Goal: Information Seeking & Learning: Learn about a topic

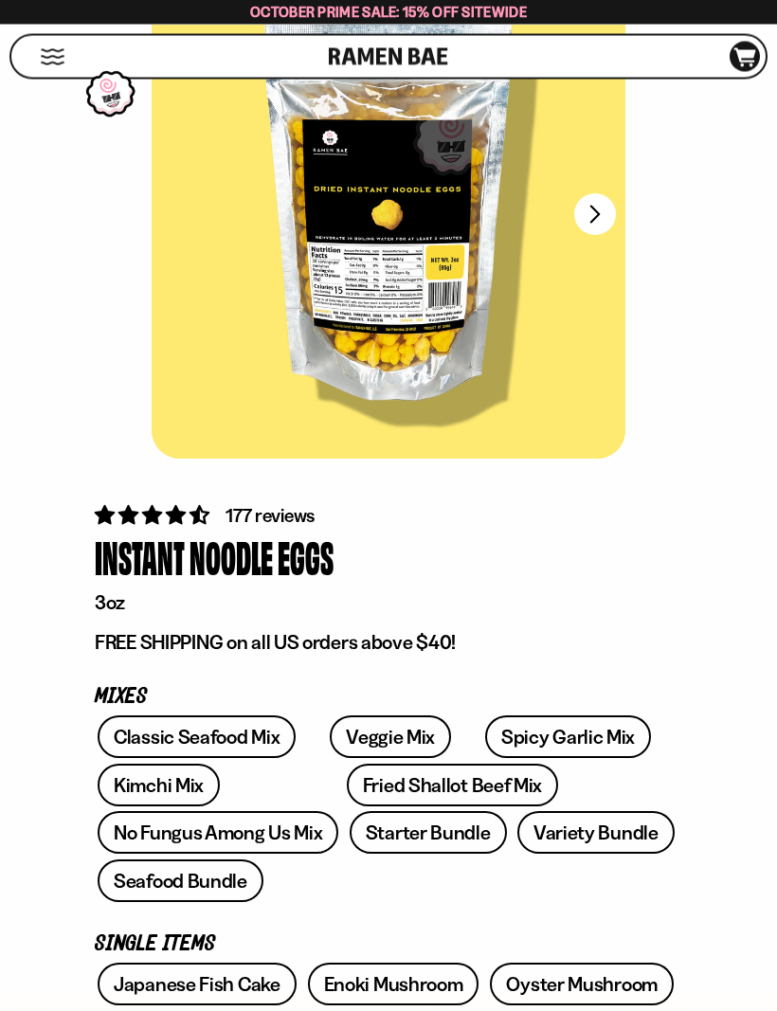
scroll to position [202, 0]
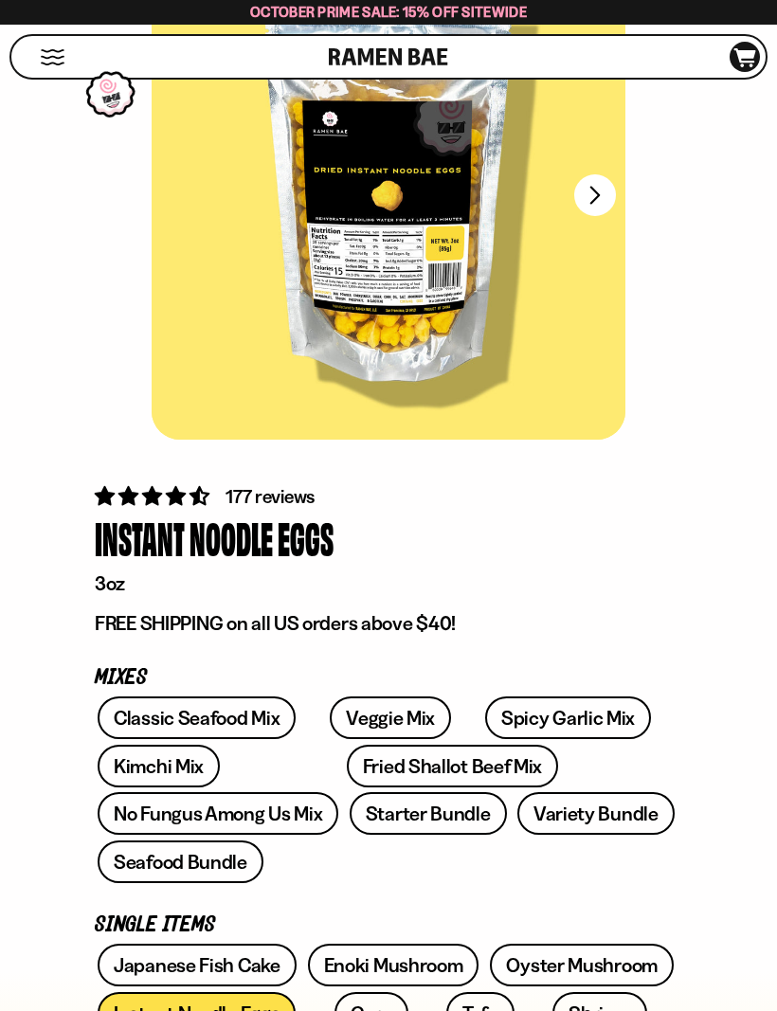
click at [338, 792] on link "No Fungus Among Us Mix" at bounding box center [218, 813] width 241 height 43
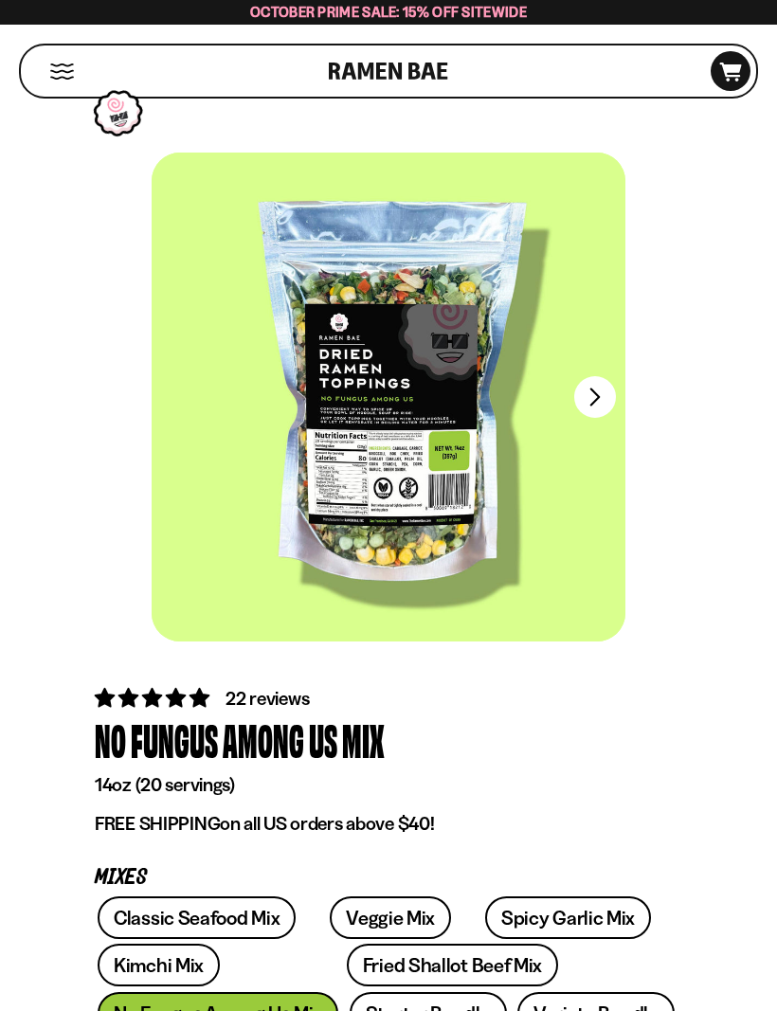
click at [589, 394] on button "FADCB6FD-DFAB-4417-9F21-029242090B77" at bounding box center [595, 397] width 42 height 42
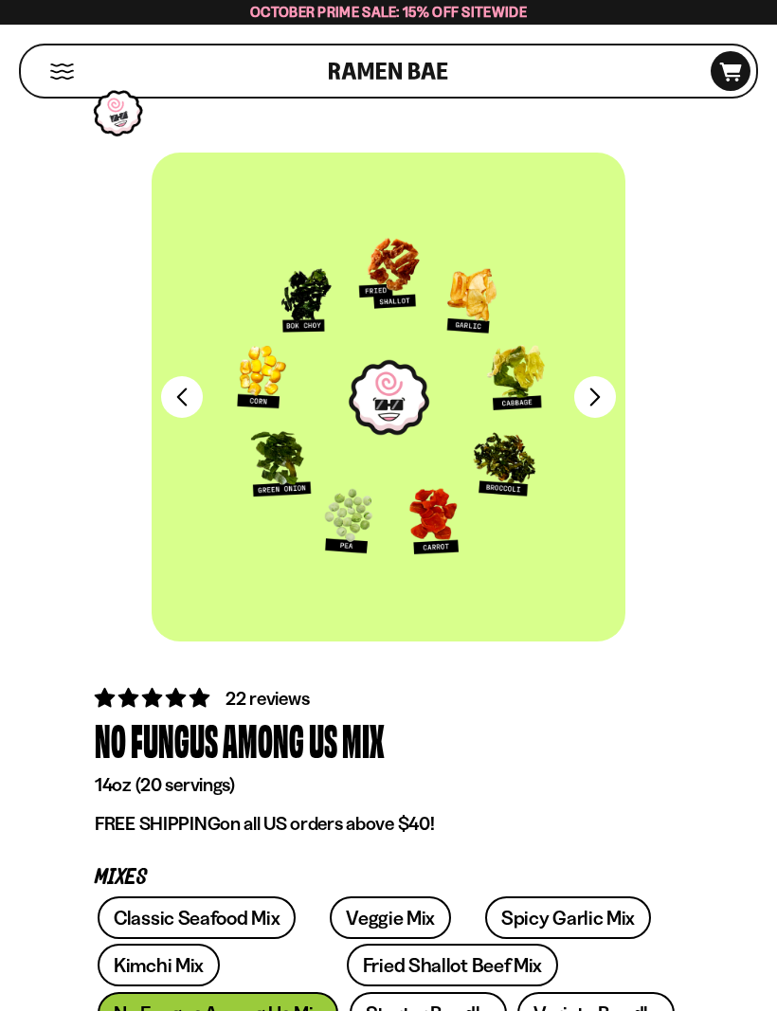
click at [600, 398] on button "FADCB6FD-DFAB-4417-9F21-029242090B77" at bounding box center [595, 397] width 42 height 42
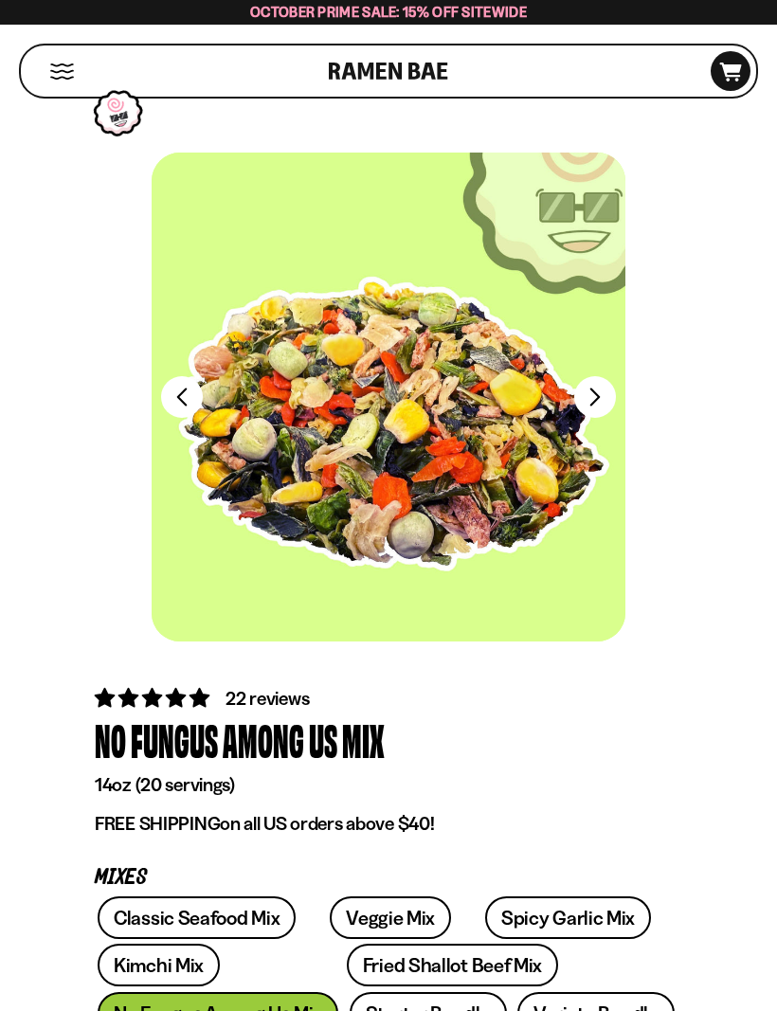
click at [592, 400] on button "FADCB6FD-DFAB-4417-9F21-029242090B77" at bounding box center [595, 397] width 42 height 42
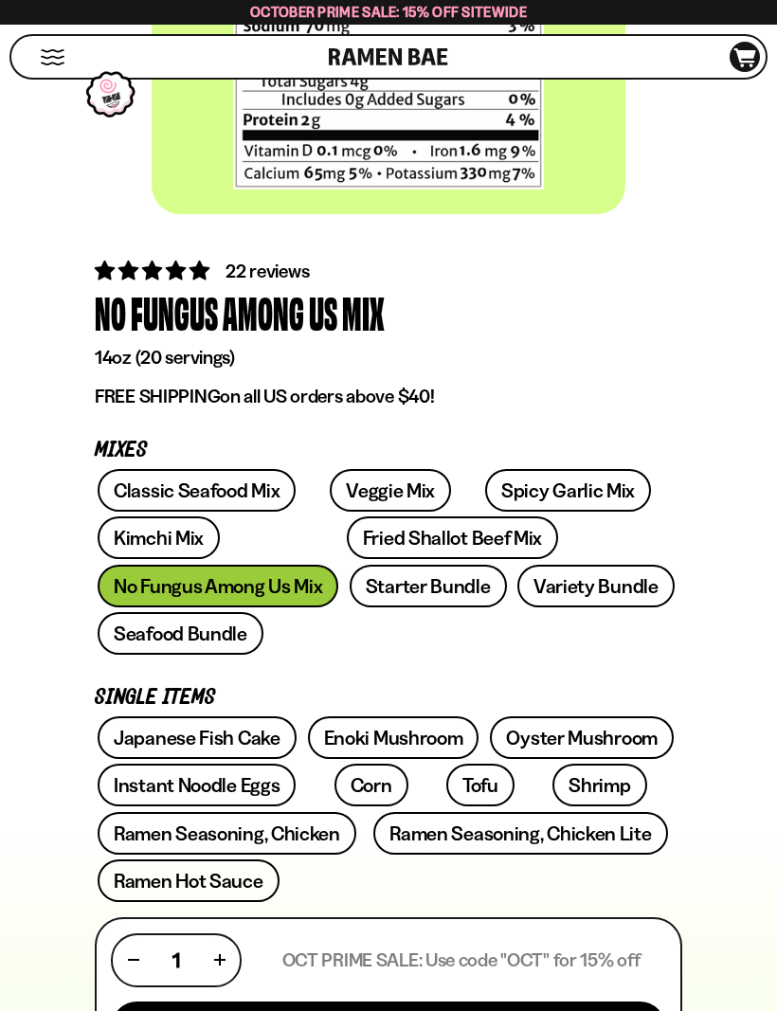
scroll to position [429, 0]
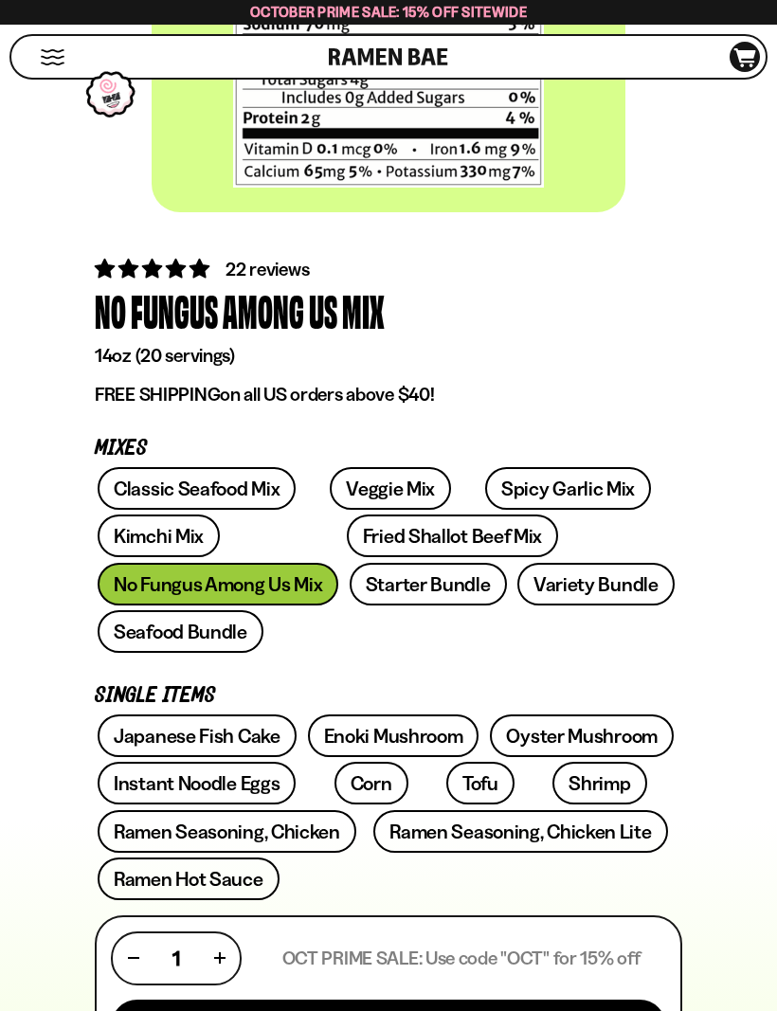
click at [347, 540] on link "Fried Shallot Beef Mix" at bounding box center [452, 535] width 211 height 43
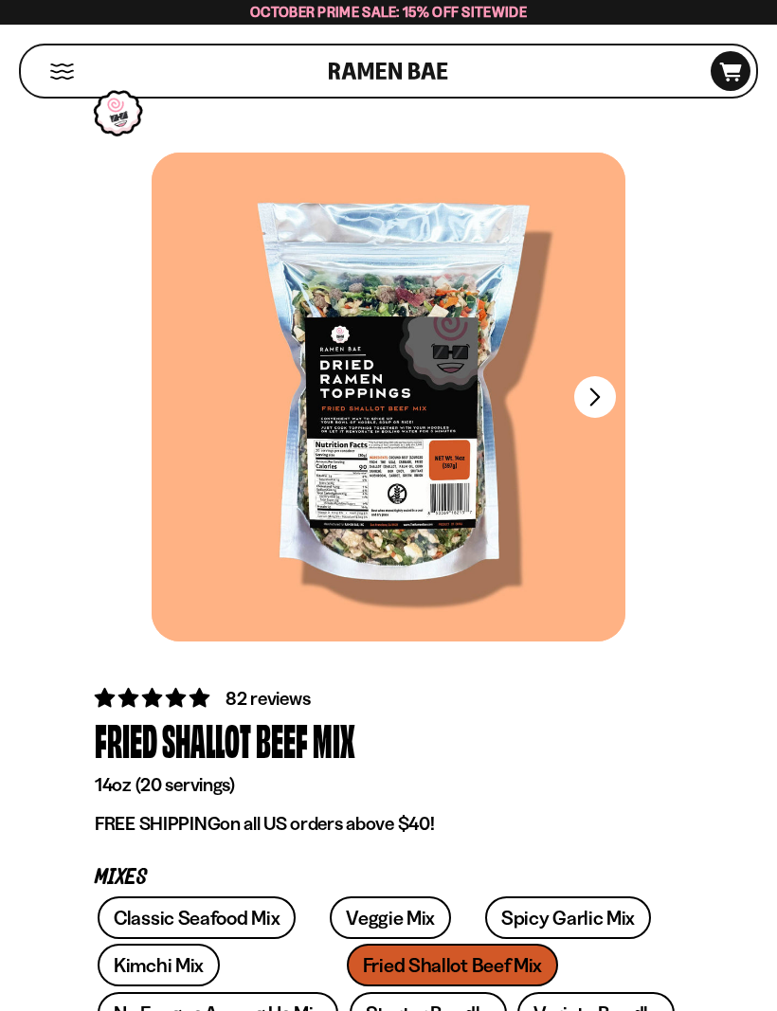
click at [596, 404] on button "FADCB6FD-DFAB-4417-9F21-029242090B77" at bounding box center [595, 397] width 42 height 42
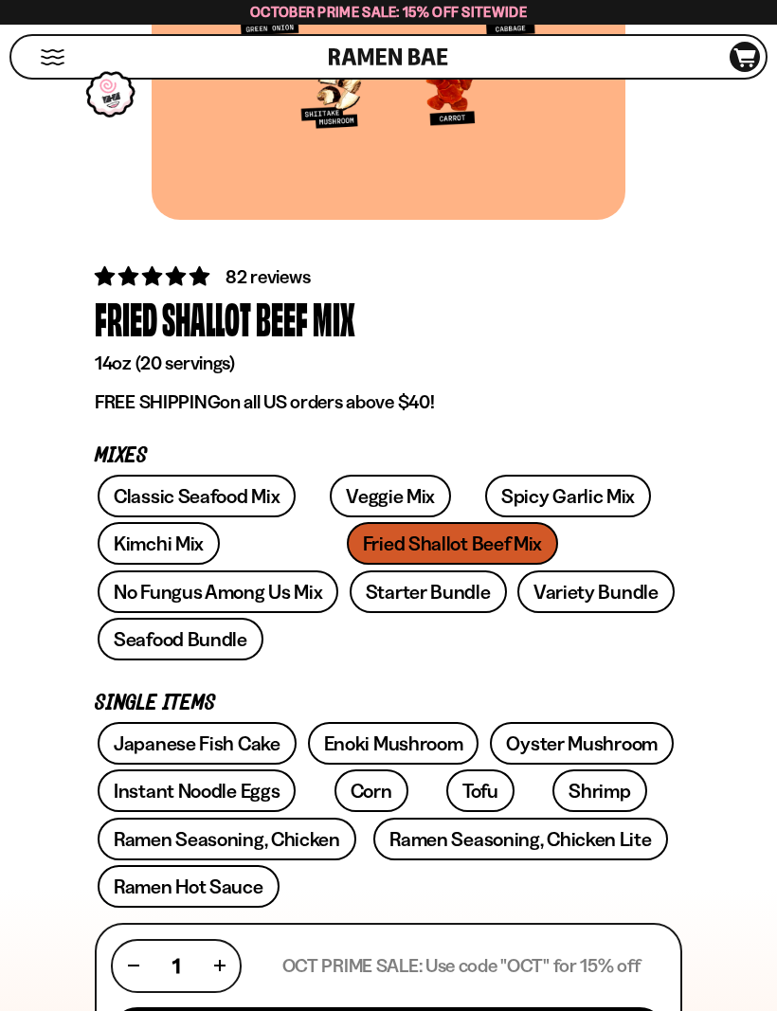
scroll to position [421, 0]
click at [360, 492] on link "Veggie Mix" at bounding box center [390, 496] width 121 height 43
